Goal: Transaction & Acquisition: Purchase product/service

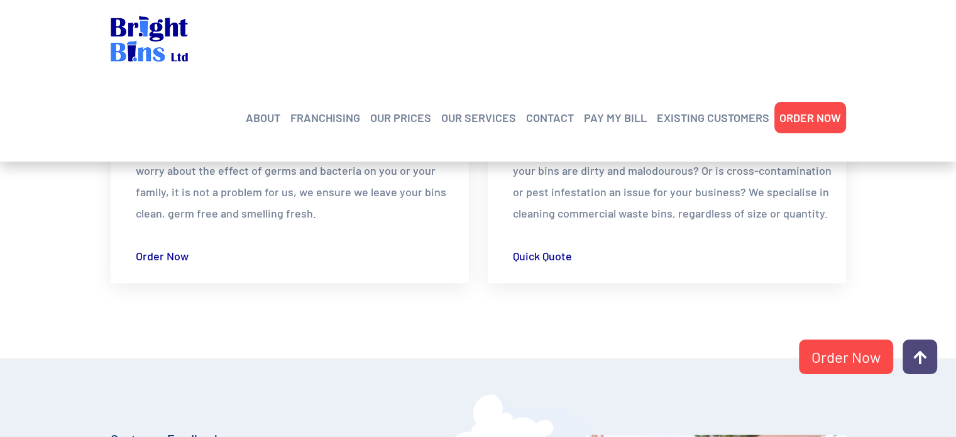
scroll to position [1954, 0]
click at [176, 254] on link "Order Now" at bounding box center [166, 254] width 61 height 21
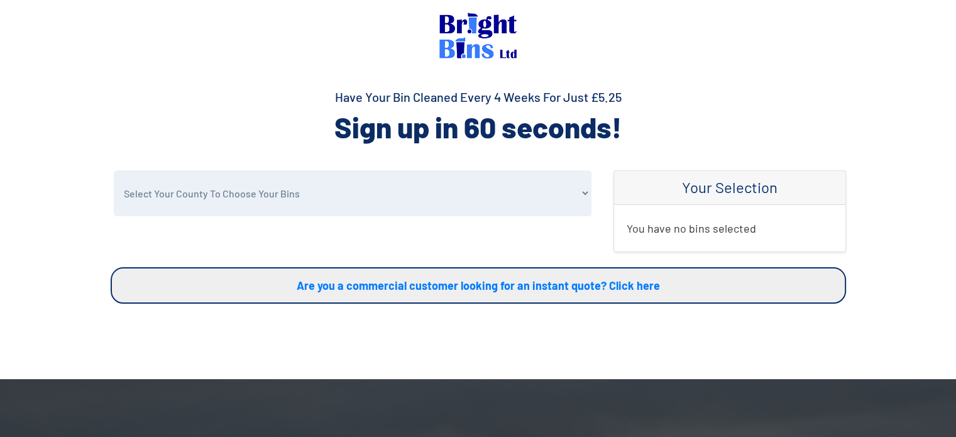
click at [348, 180] on select "Select Your County To Choose Your Bins [GEOGRAPHIC_DATA] [GEOGRAPHIC_DATA] [GEO…" at bounding box center [353, 193] width 478 height 46
select select "Conwy"
click at [114, 170] on select "Select Your County To Choose Your Bins Cheshire Conwy Denbighshire Flintshire S…" at bounding box center [353, 193] width 478 height 46
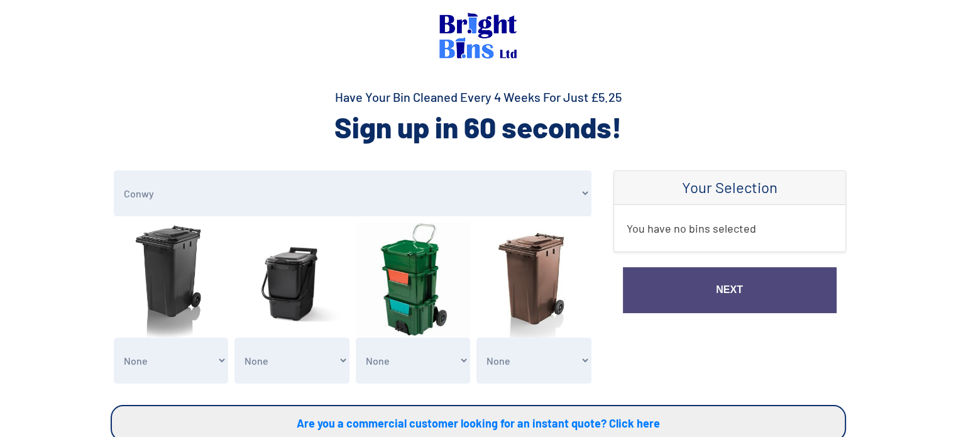
click at [221, 359] on select "None General Waste Bin - X1 (£5.25) General Waste Bin - X2 (£10.50) General Was…" at bounding box center [171, 360] width 115 height 46
select select "2"
click at [114, 337] on select "None General Waste Bin - X1 (£5.25) General Waste Bin - X2 (£10.50) General Was…" at bounding box center [171, 360] width 115 height 46
